Goal: Use online tool/utility: Utilize a website feature to perform a specific function

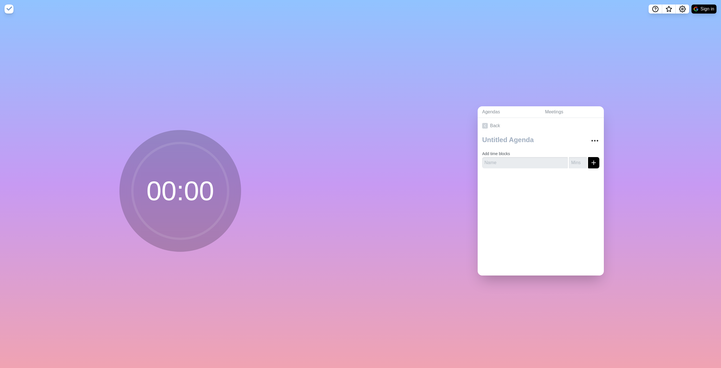
click at [184, 196] on circle at bounding box center [180, 191] width 96 height 96
click at [569, 159] on input "number" at bounding box center [578, 162] width 18 height 11
type input "10"
click at [505, 160] on input "text" at bounding box center [525, 162] width 86 height 11
type input "sec"
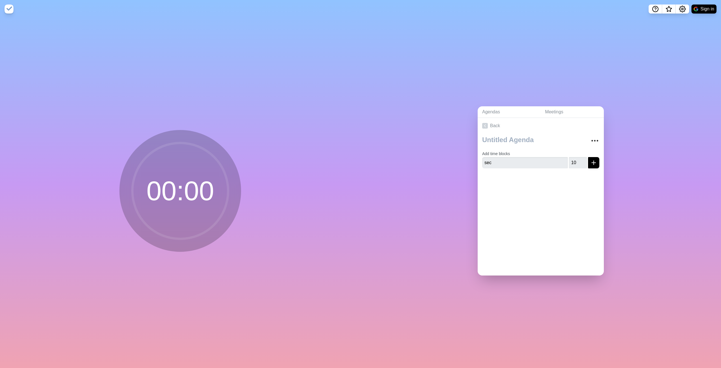
click at [584, 186] on div at bounding box center [541, 184] width 126 height 23
click at [590, 163] on icon "submit" at bounding box center [593, 162] width 7 height 7
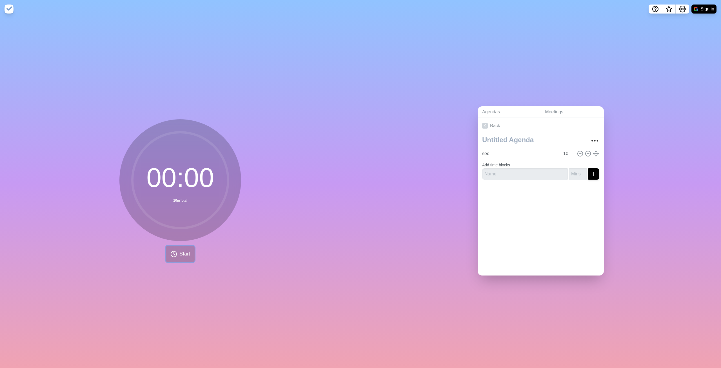
click at [179, 250] on span "Start" at bounding box center [184, 254] width 11 height 8
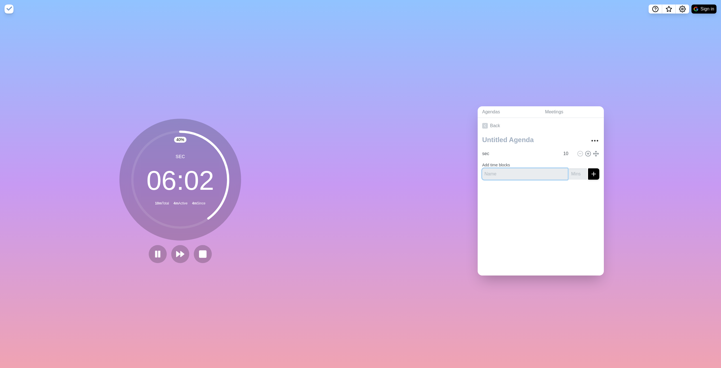
drag, startPoint x: 519, startPoint y: 172, endPoint x: 615, endPoint y: 164, distance: 95.5
click at [520, 172] on input "text" at bounding box center [525, 173] width 86 height 11
click at [577, 170] on input "1" at bounding box center [578, 173] width 18 height 11
type input "15"
click at [539, 170] on input "text" at bounding box center [525, 173] width 86 height 11
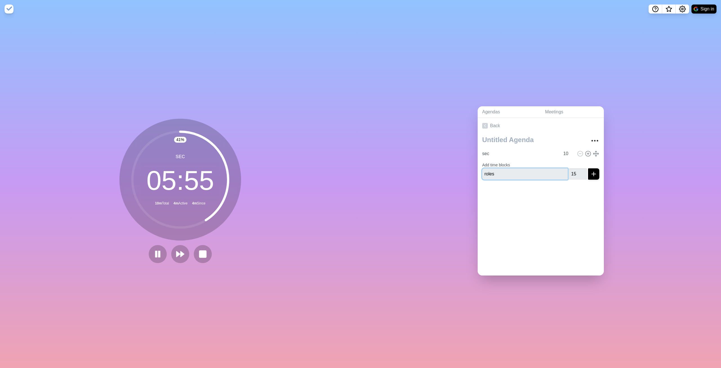
type input "roles"
click at [588, 171] on button "submit" at bounding box center [593, 173] width 11 height 11
click at [177, 256] on icon at bounding box center [180, 254] width 10 height 10
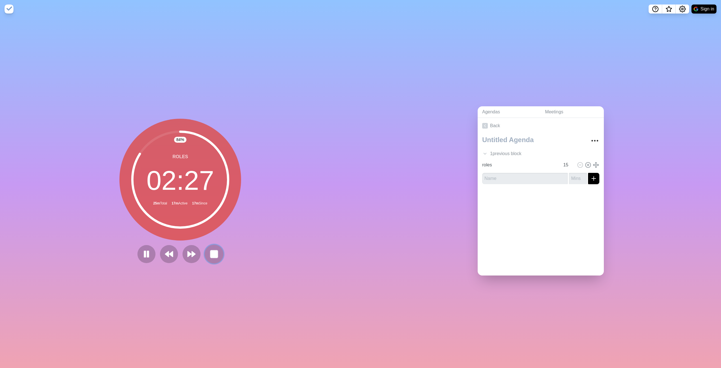
click at [213, 257] on button at bounding box center [213, 253] width 19 height 19
